Goal: Use online tool/utility: Use online tool/utility

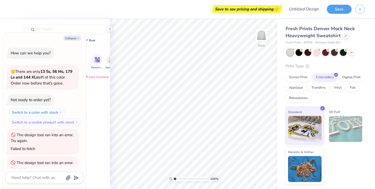
scroll to position [43, 0]
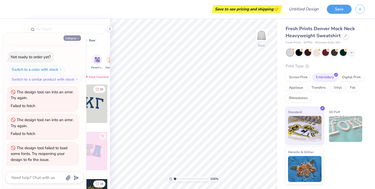
click at [74, 40] on button "Collapse" at bounding box center [71, 37] width 17 height 5
type textarea "x"
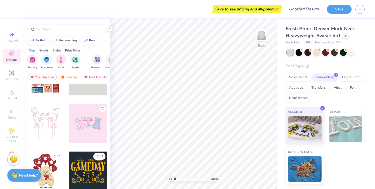
scroll to position [30, 0]
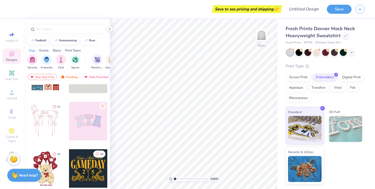
click at [84, 124] on div at bounding box center [88, 121] width 39 height 39
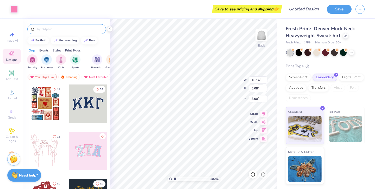
click at [60, 30] on input "text" at bounding box center [69, 29] width 67 height 5
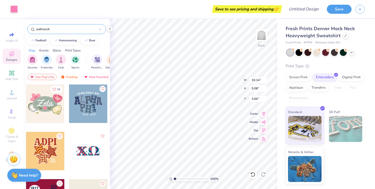
click at [41, 30] on input "pathwork" at bounding box center [67, 29] width 63 height 5
type input "patchwork"
type input "3.43"
type input "4.50"
type input "3.37"
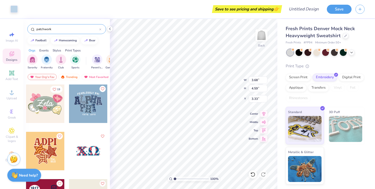
type input "3.32"
click at [84, 103] on div at bounding box center [88, 104] width 39 height 39
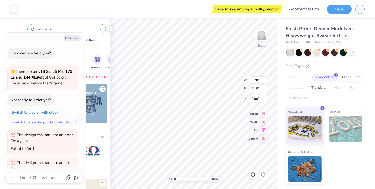
scroll to position [86, 0]
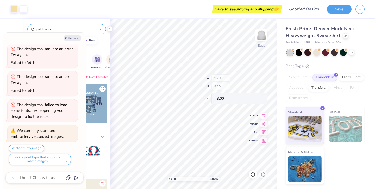
type textarea "x"
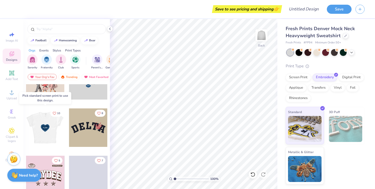
scroll to position [1493, 0]
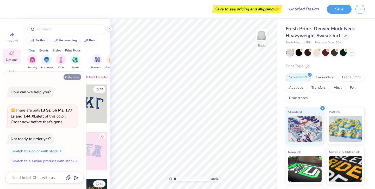
click at [75, 78] on button "Collapse" at bounding box center [71, 76] width 17 height 5
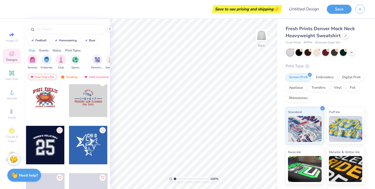
scroll to position [4173, 0]
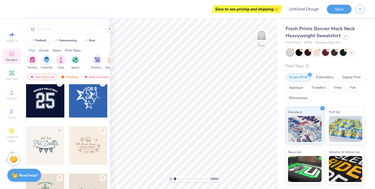
type textarea "x"
